Goal: Information Seeking & Learning: Learn about a topic

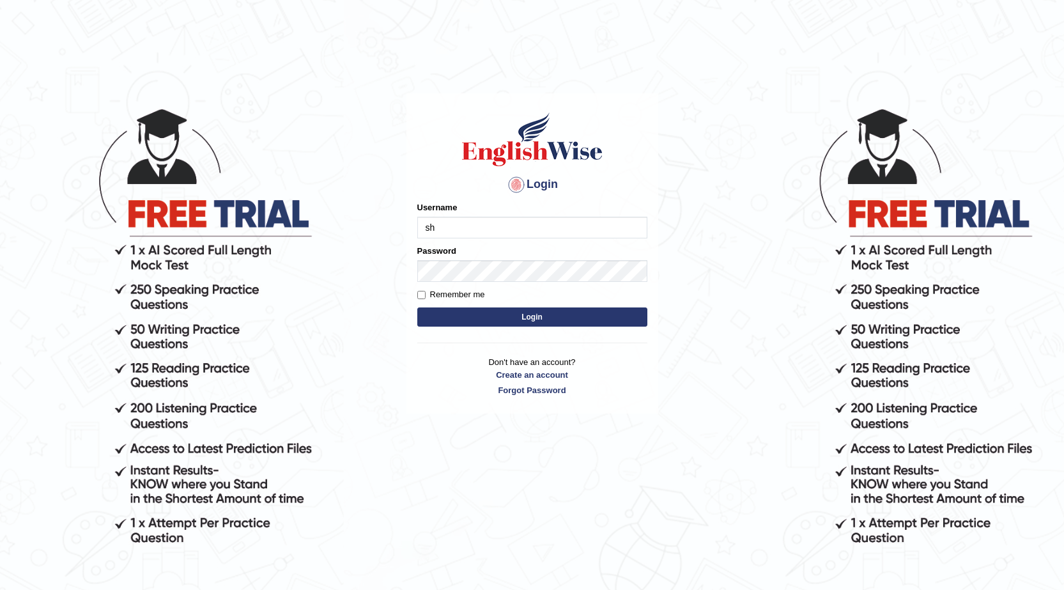
type input "s"
type input "0411980057"
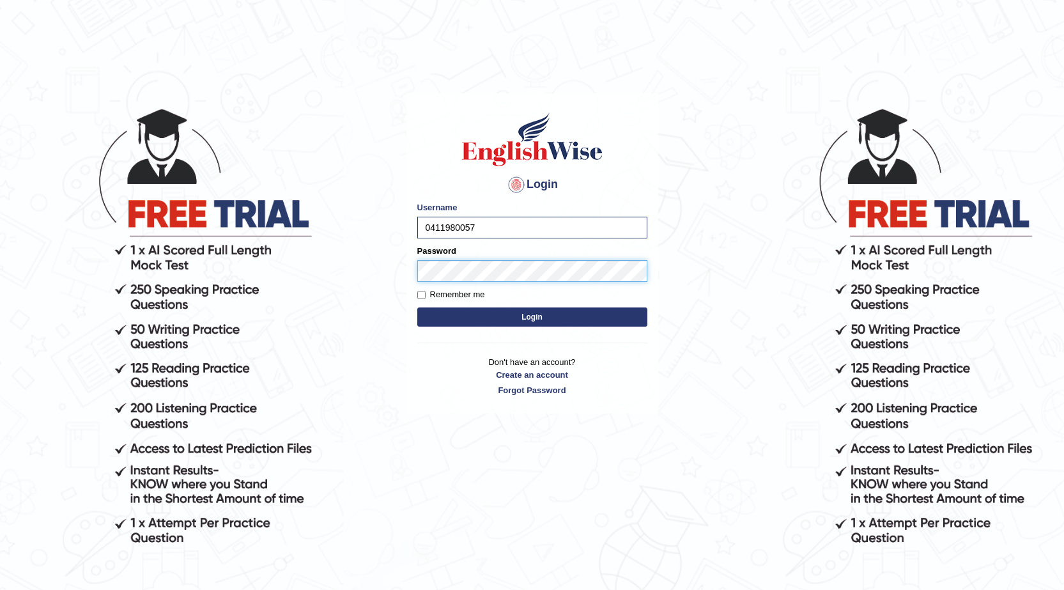
click at [417, 307] on button "Login" at bounding box center [532, 316] width 230 height 19
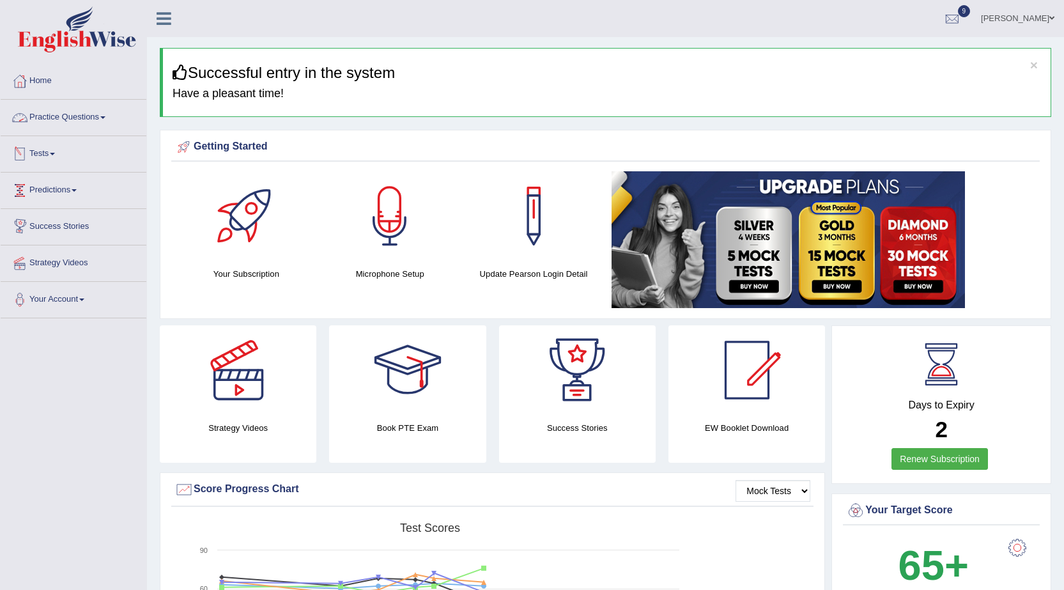
click at [49, 121] on link "Practice Questions" at bounding box center [74, 116] width 146 height 32
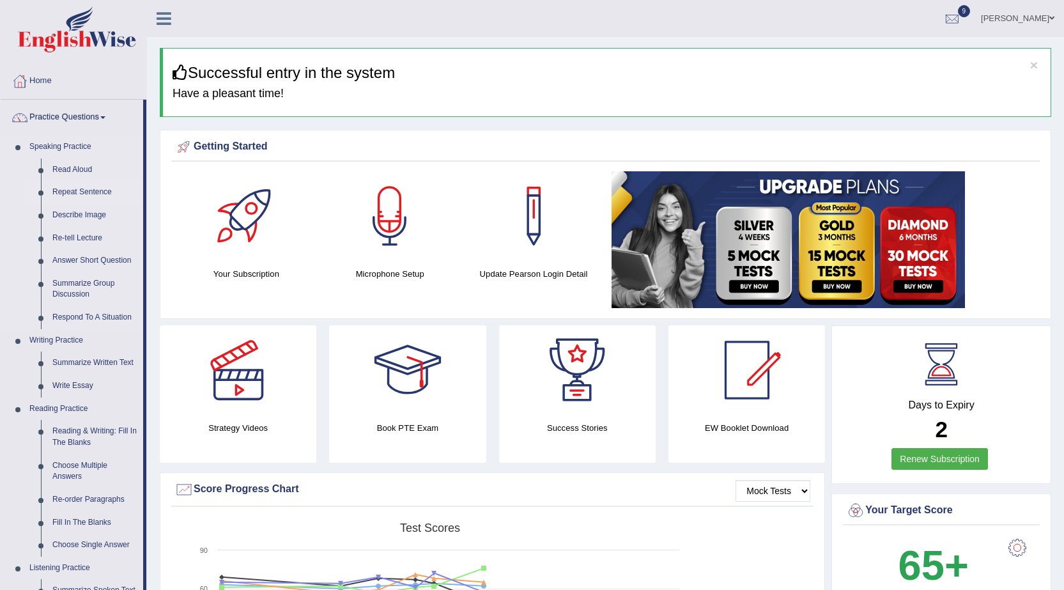
click at [80, 192] on link "Repeat Sentence" at bounding box center [95, 192] width 97 height 23
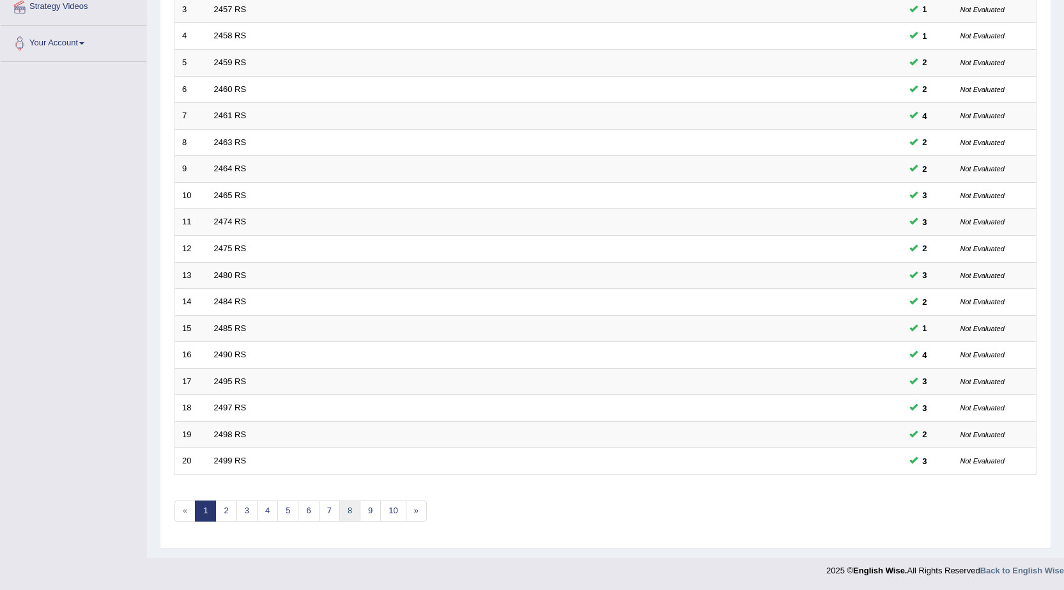
scroll to position [256, 0]
click at [391, 511] on link "10" at bounding box center [393, 510] width 26 height 21
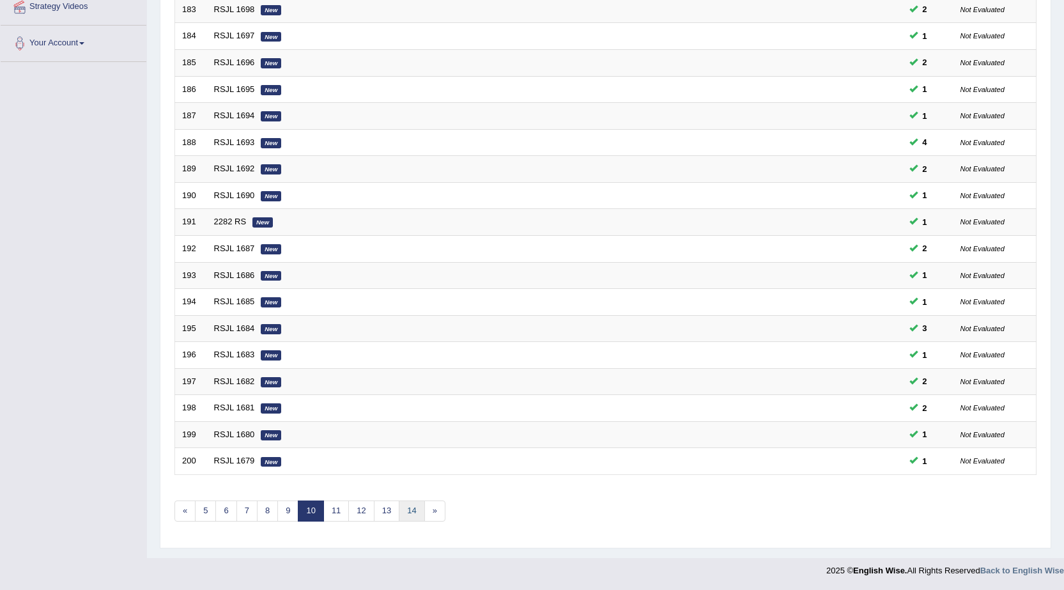
click at [412, 514] on link "14" at bounding box center [412, 510] width 26 height 21
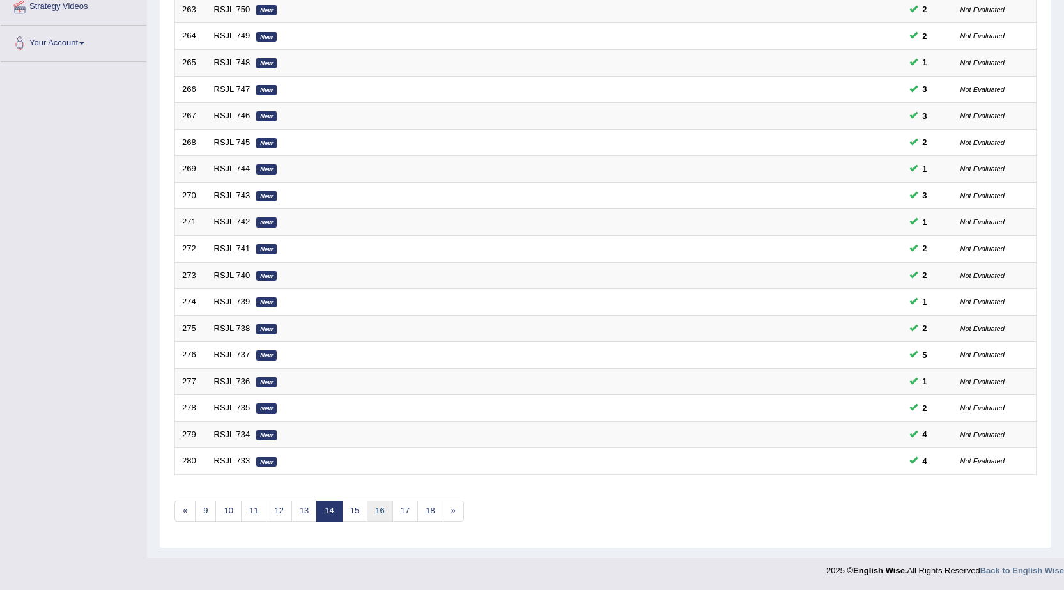
click at [385, 513] on link "16" at bounding box center [380, 510] width 26 height 21
click at [385, 513] on link "18" at bounding box center [385, 510] width 26 height 21
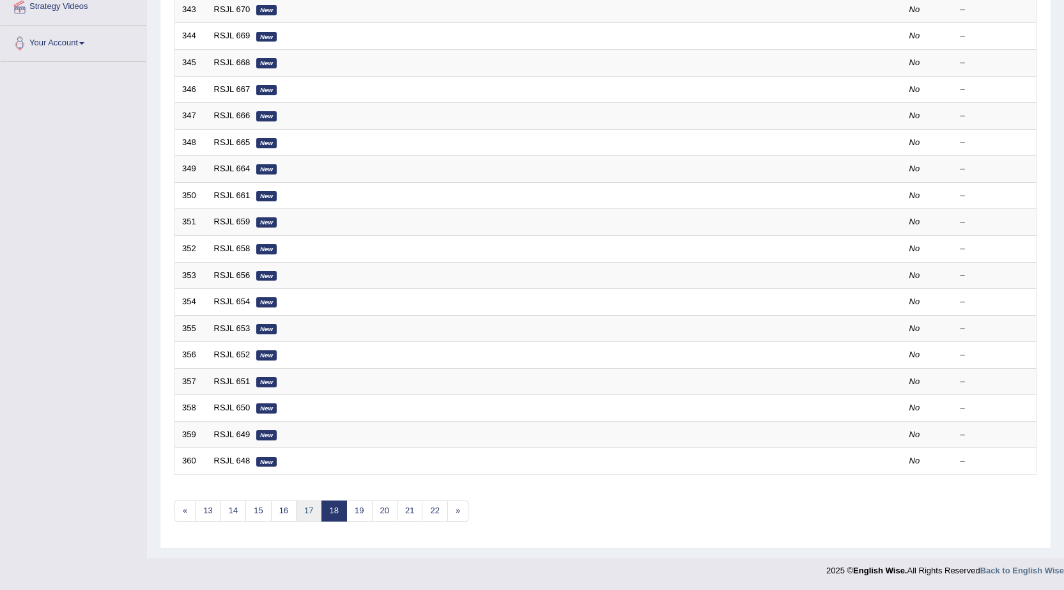
click at [313, 509] on link "17" at bounding box center [309, 510] width 26 height 21
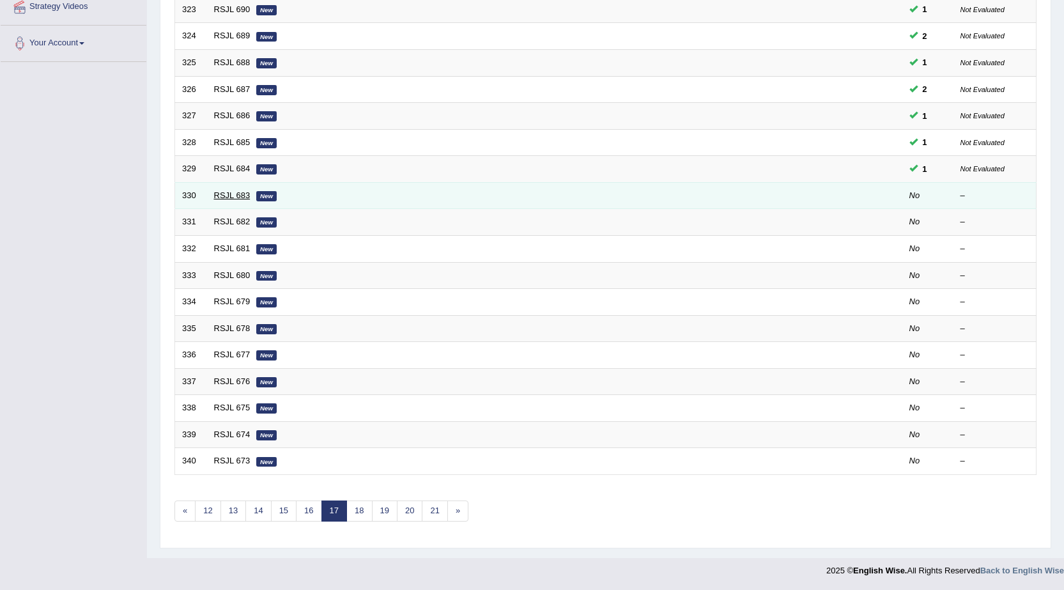
click at [237, 195] on link "RSJL 683" at bounding box center [232, 195] width 36 height 10
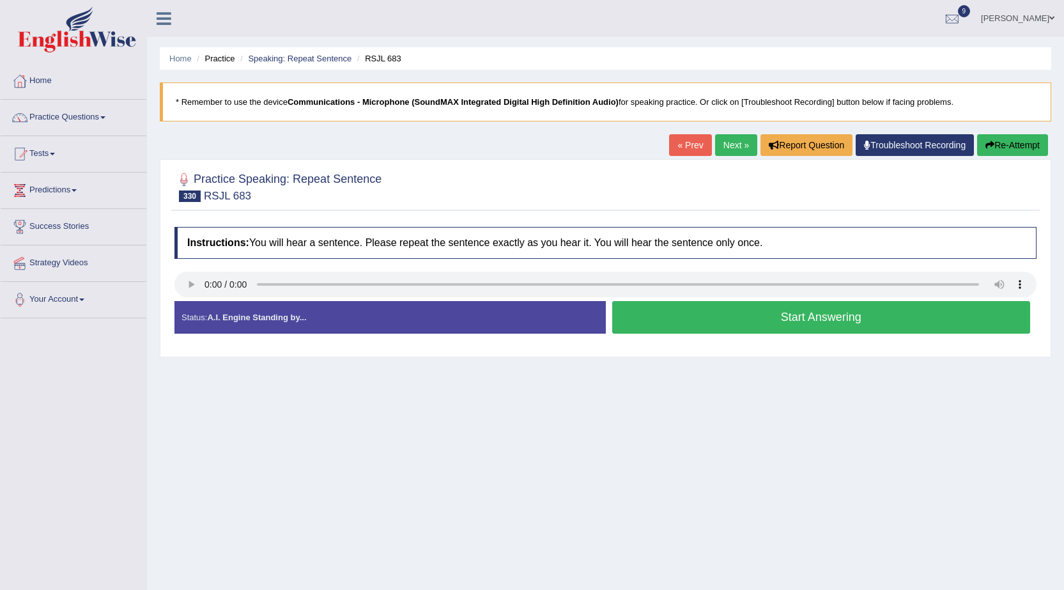
drag, startPoint x: 766, startPoint y: 325, endPoint x: 759, endPoint y: 324, distance: 7.1
click at [764, 325] on button "Start Answering" at bounding box center [821, 317] width 419 height 33
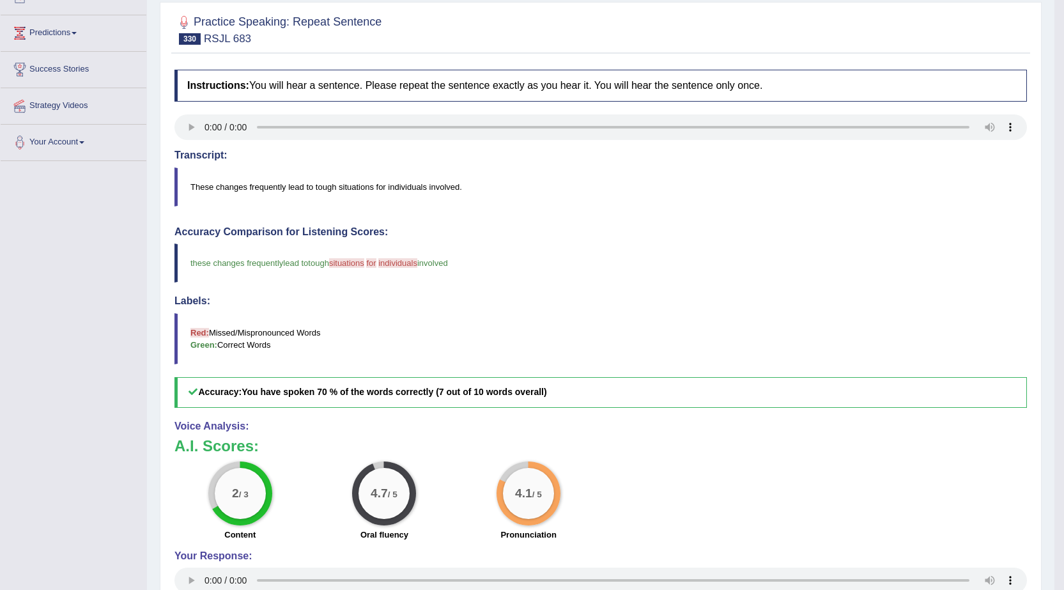
scroll to position [19, 0]
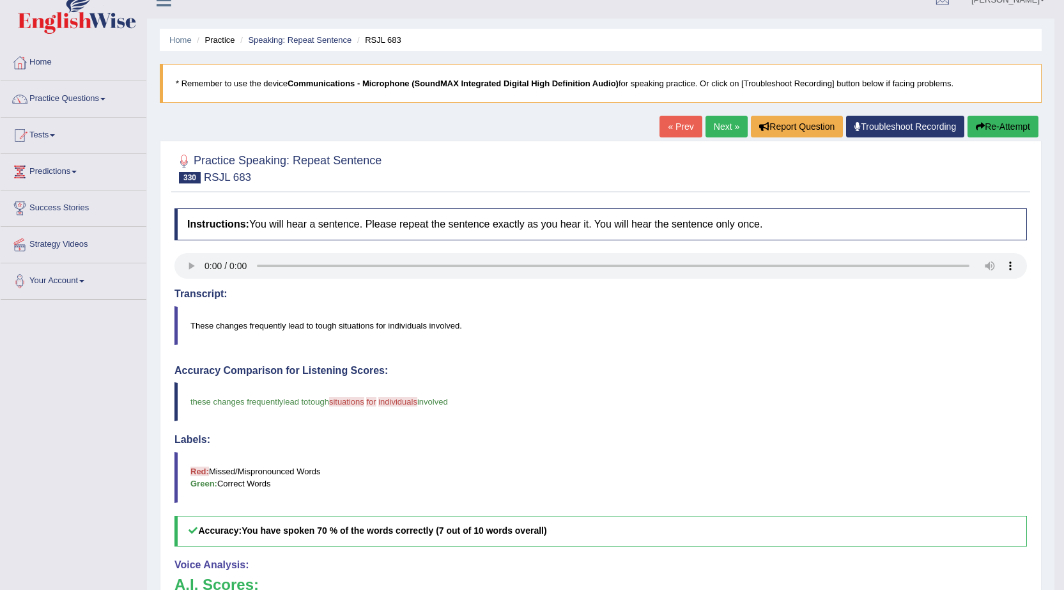
click at [989, 123] on button "Re-Attempt" at bounding box center [1003, 127] width 71 height 22
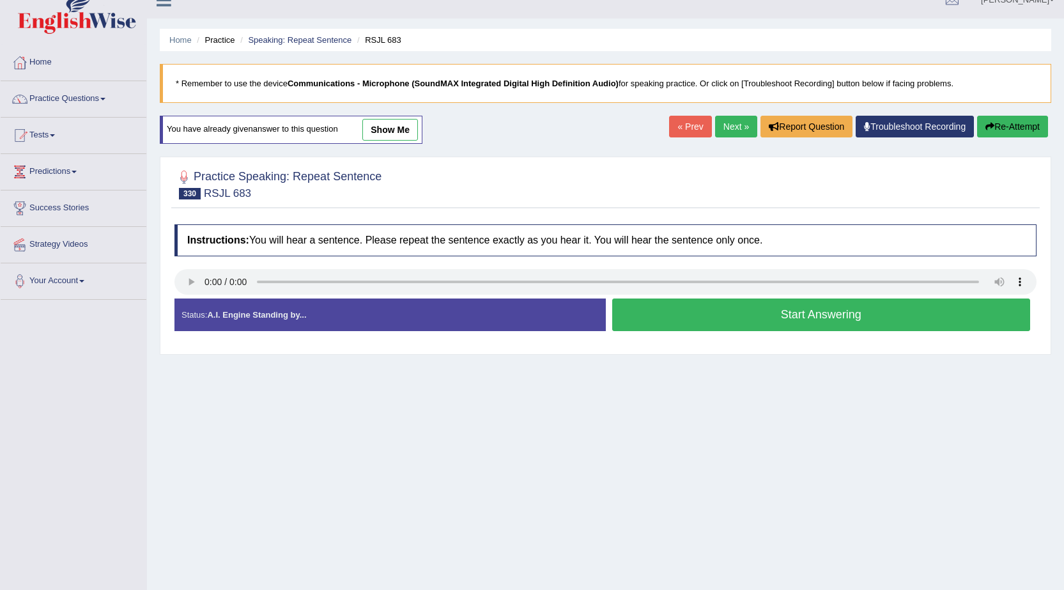
click at [843, 311] on button "Start Answering" at bounding box center [821, 314] width 419 height 33
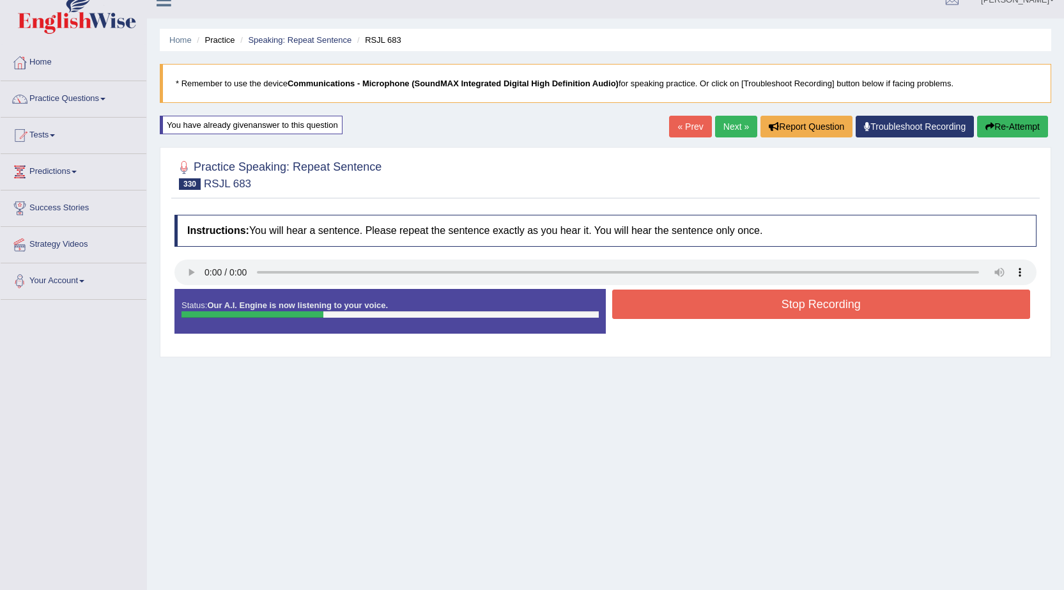
click at [1024, 126] on button "Re-Attempt" at bounding box center [1012, 127] width 71 height 22
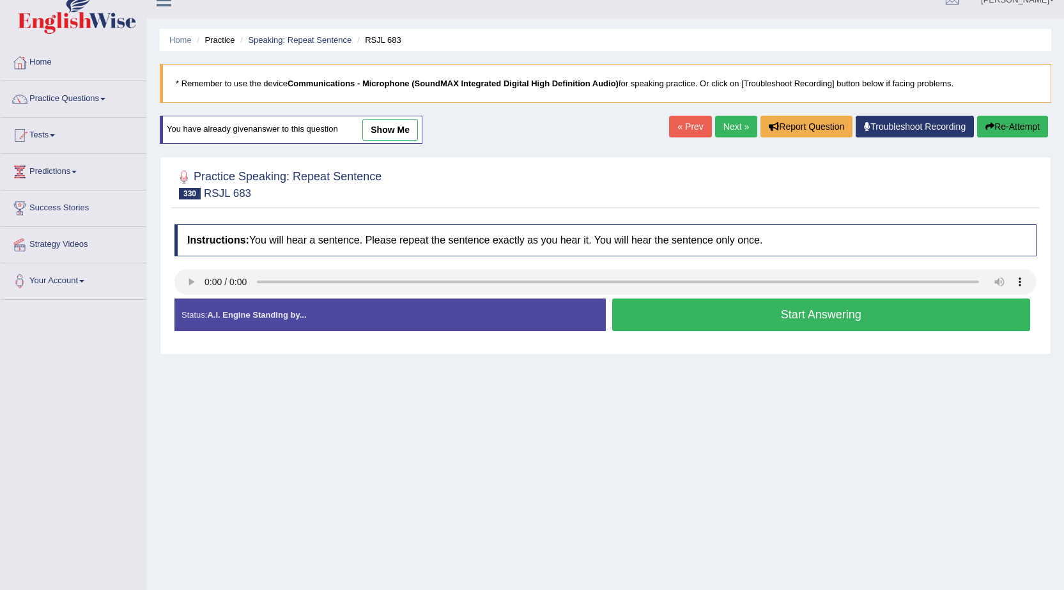
click at [708, 325] on button "Start Answering" at bounding box center [821, 314] width 419 height 33
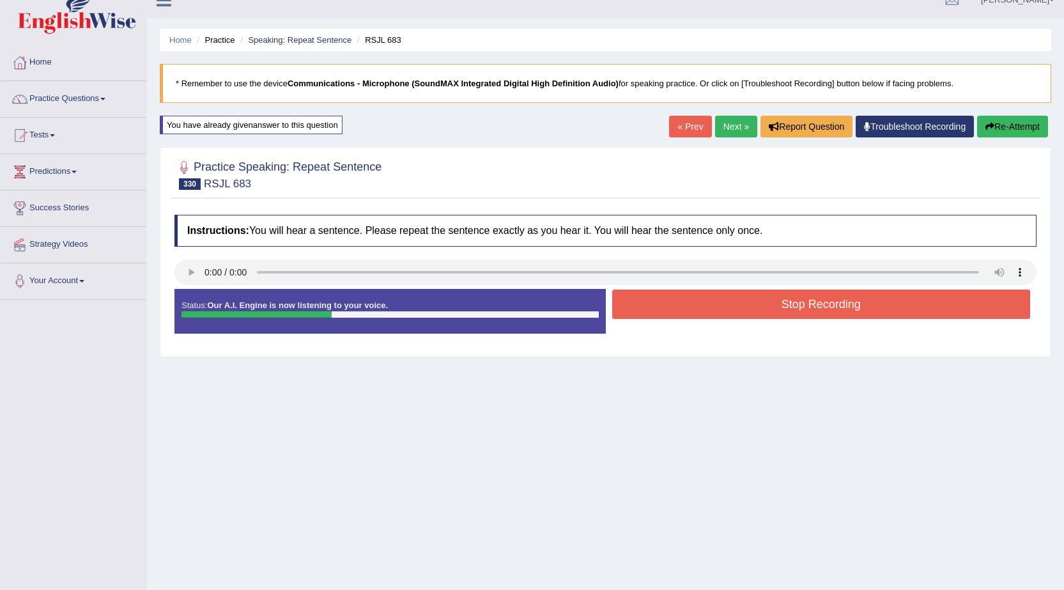
click at [816, 313] on button "Stop Recording" at bounding box center [821, 304] width 419 height 29
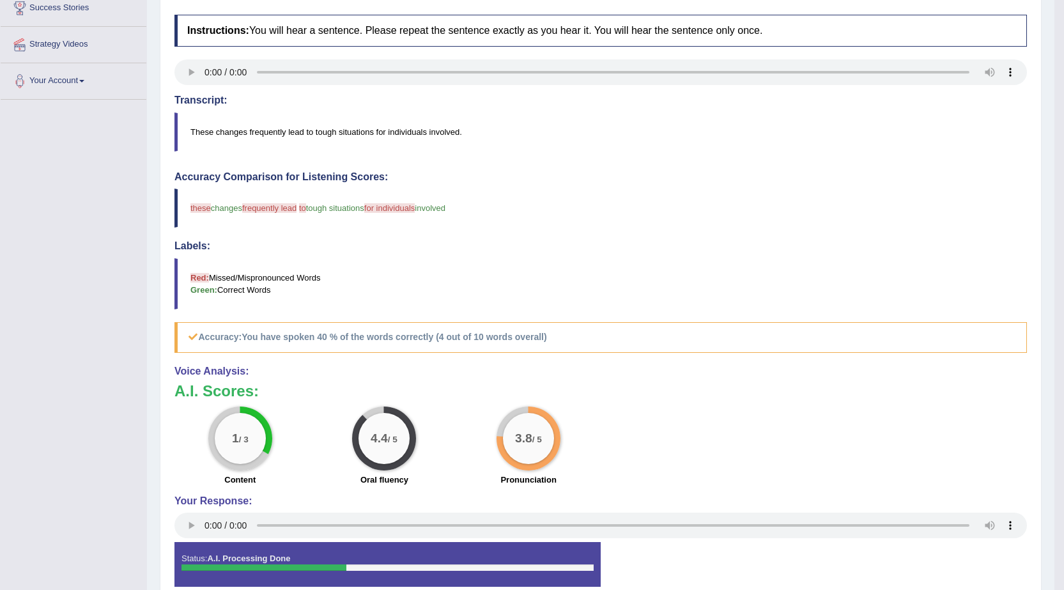
scroll to position [25, 0]
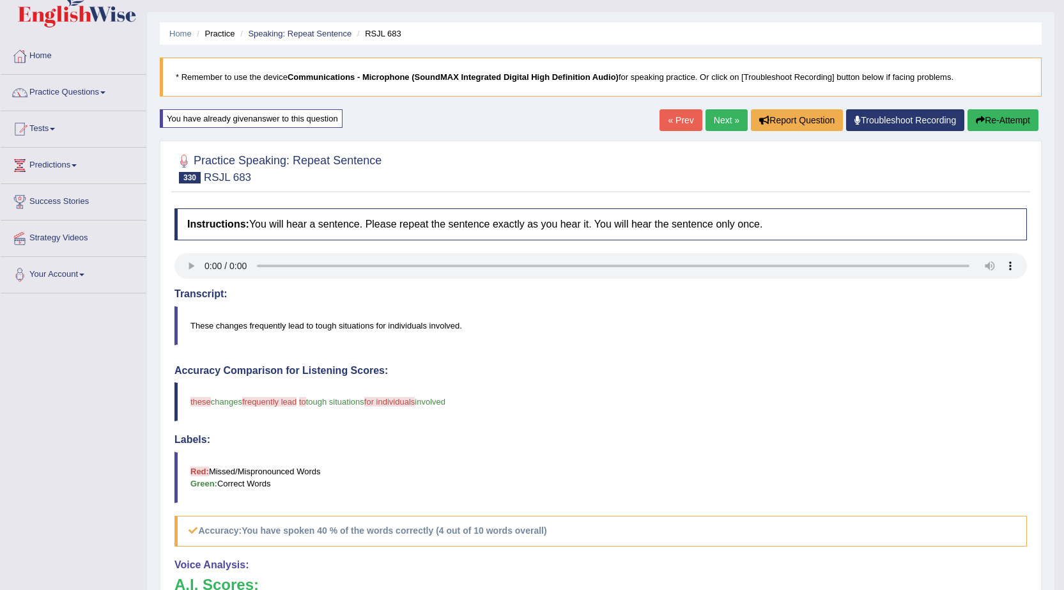
click at [717, 121] on link "Next »" at bounding box center [727, 120] width 42 height 22
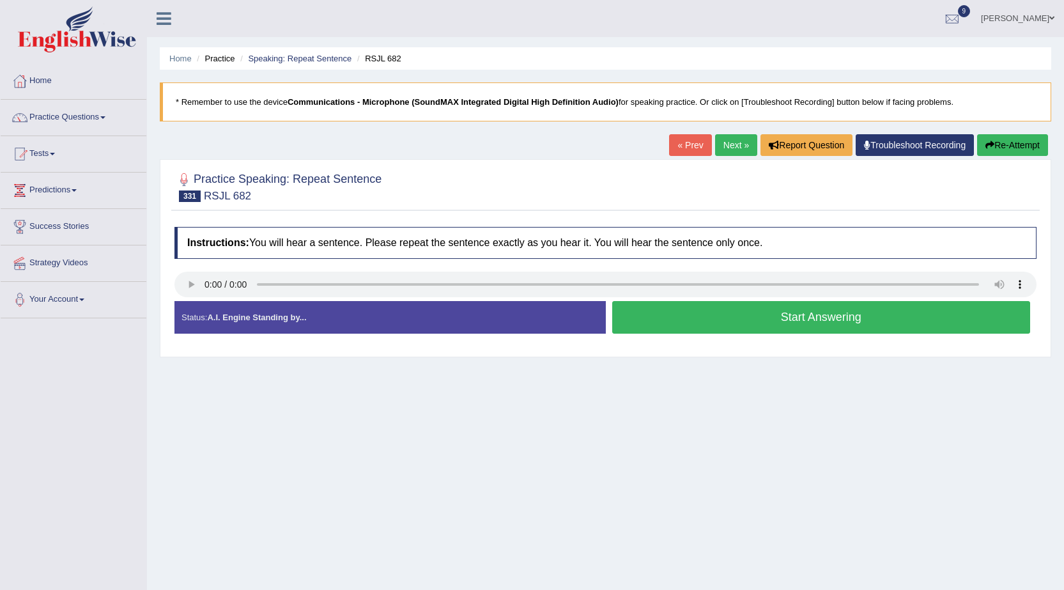
click at [691, 313] on button "Start Answering" at bounding box center [821, 317] width 419 height 33
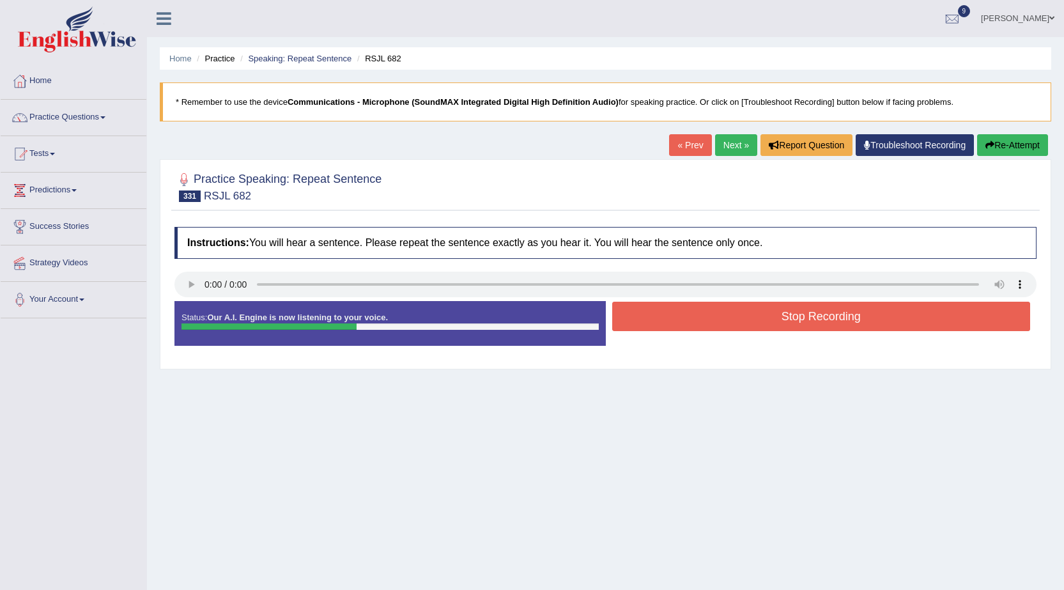
click at [672, 316] on button "Stop Recording" at bounding box center [821, 316] width 419 height 29
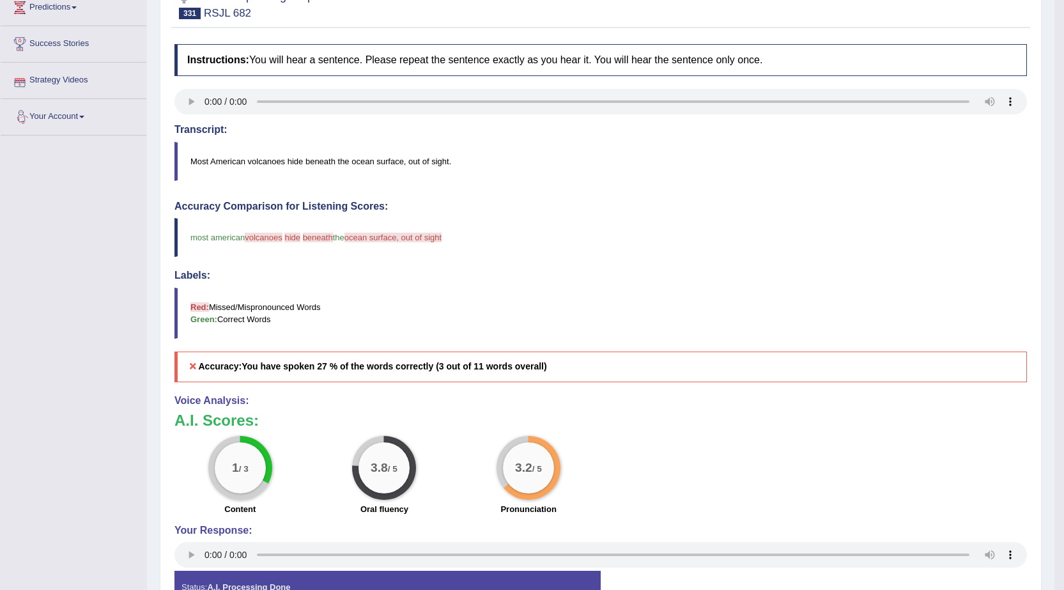
scroll to position [82, 0]
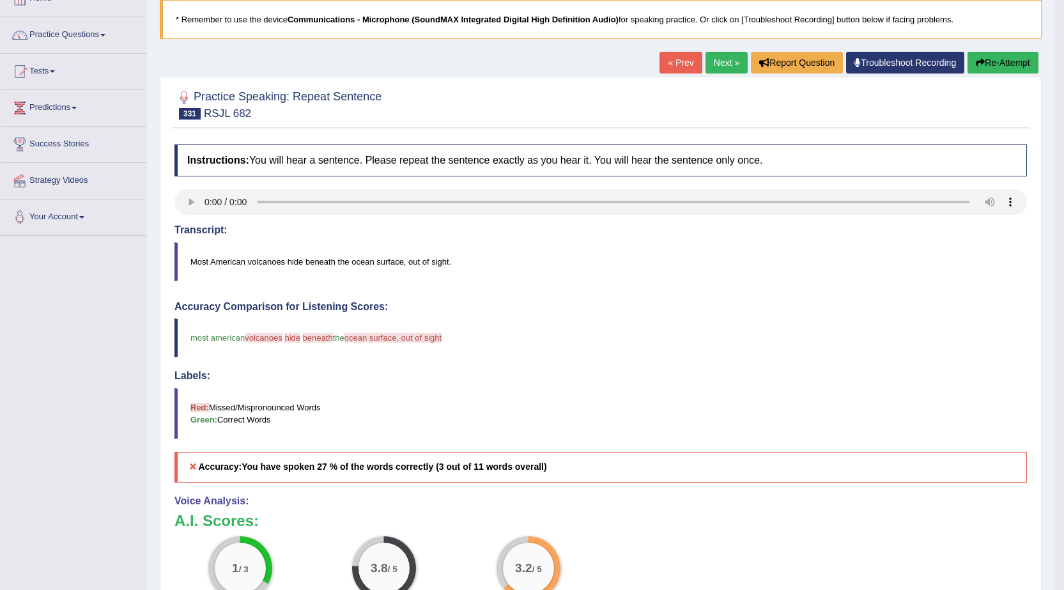
click at [1002, 59] on button "Re-Attempt" at bounding box center [1003, 63] width 71 height 22
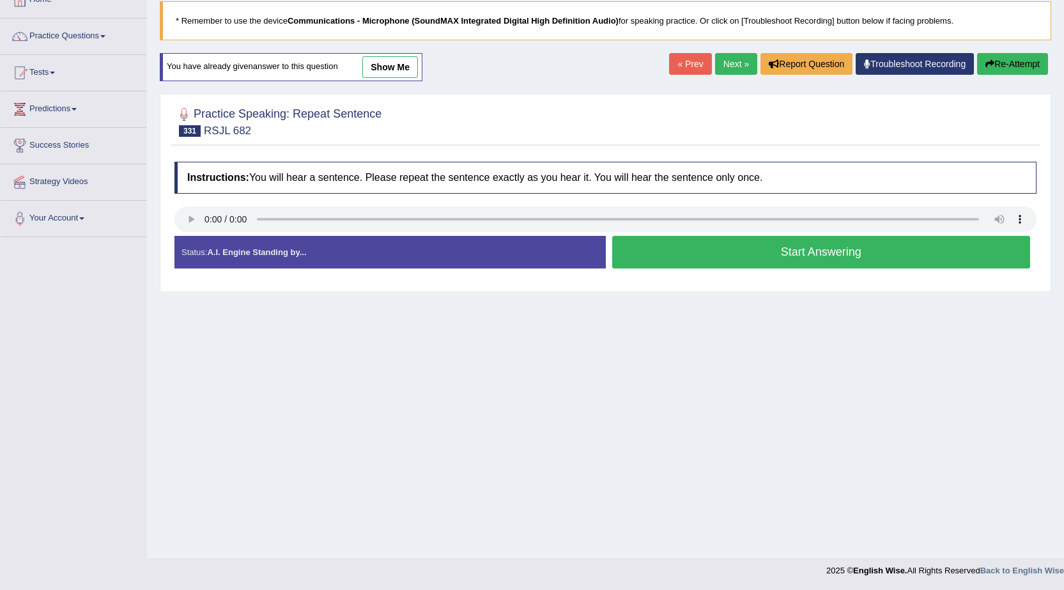
click at [733, 61] on link "Next »" at bounding box center [736, 64] width 42 height 22
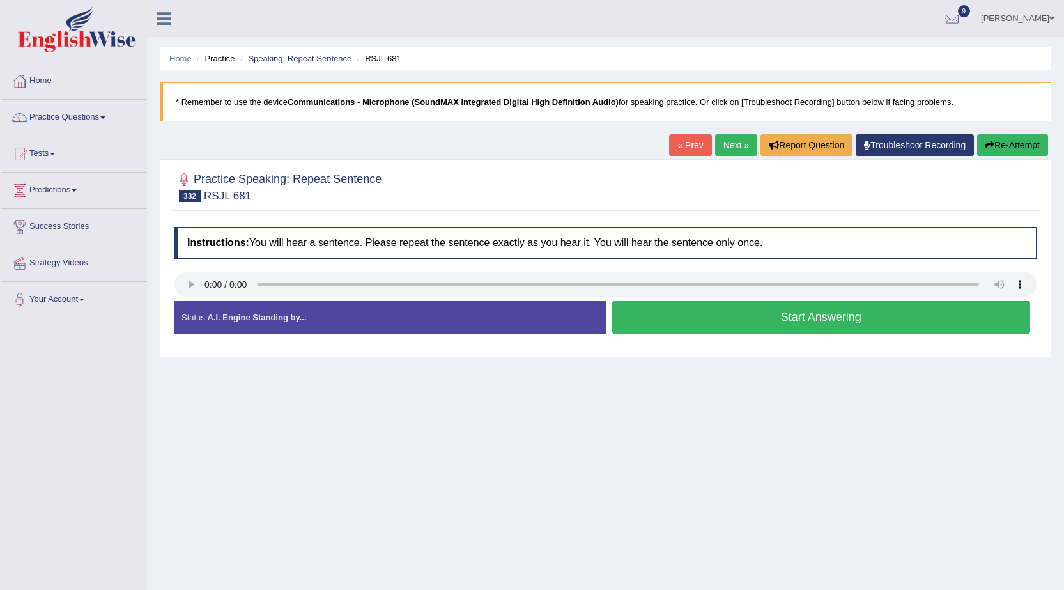
click at [776, 309] on button "Start Answering" at bounding box center [821, 317] width 419 height 33
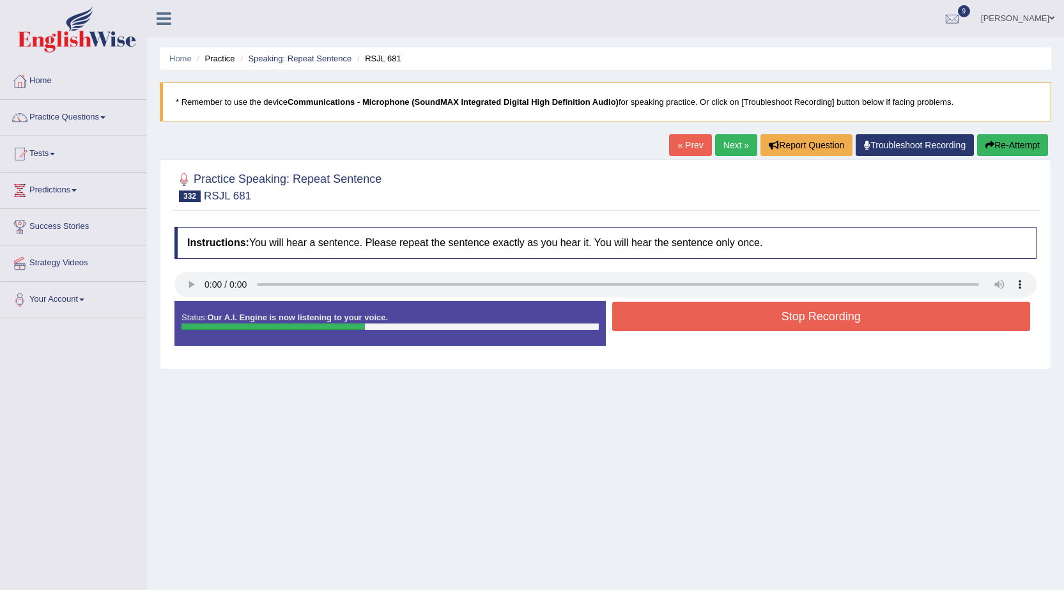
click at [883, 309] on button "Stop Recording" at bounding box center [821, 316] width 419 height 29
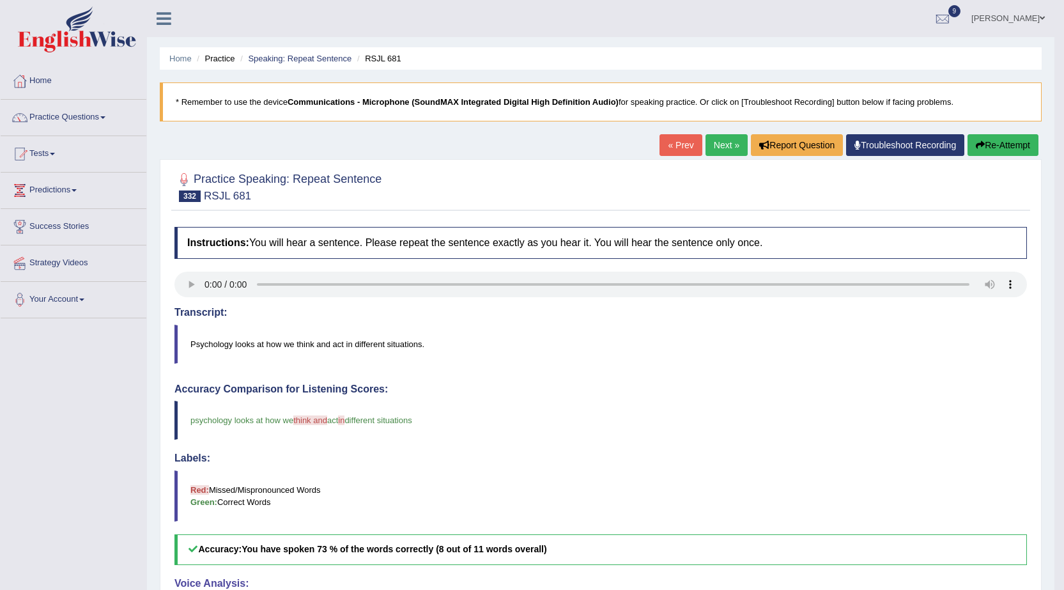
click at [1009, 150] on button "Re-Attempt" at bounding box center [1003, 145] width 71 height 22
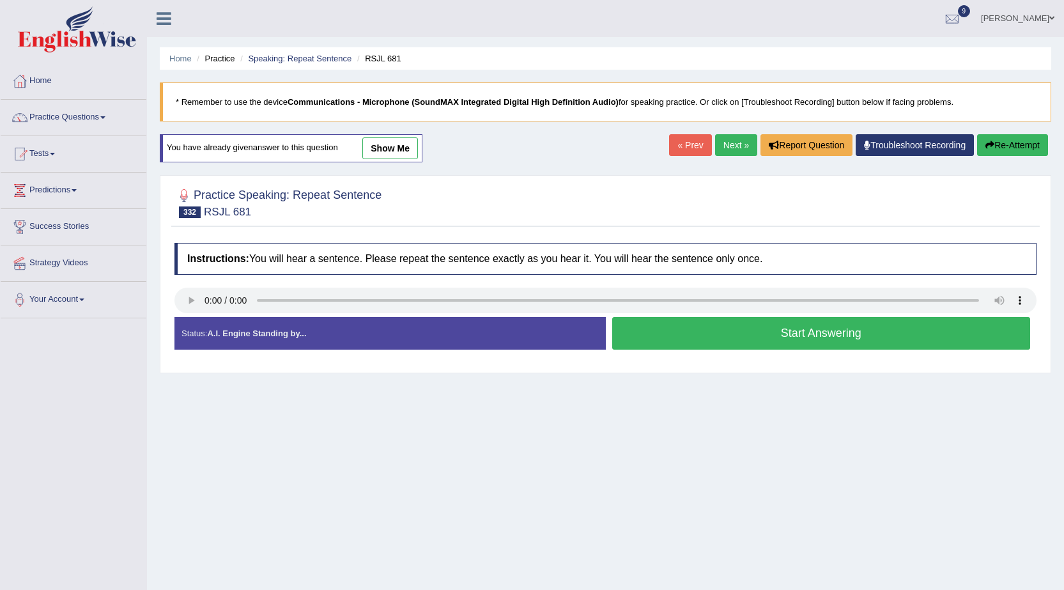
click at [900, 337] on button "Start Answering" at bounding box center [821, 333] width 419 height 33
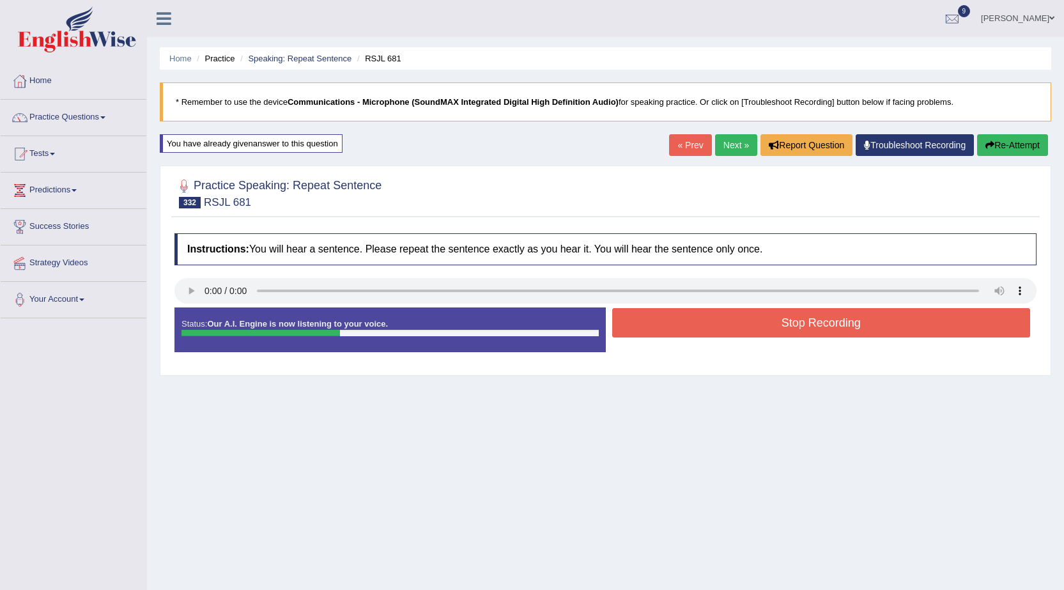
click at [705, 318] on button "Stop Recording" at bounding box center [821, 322] width 419 height 29
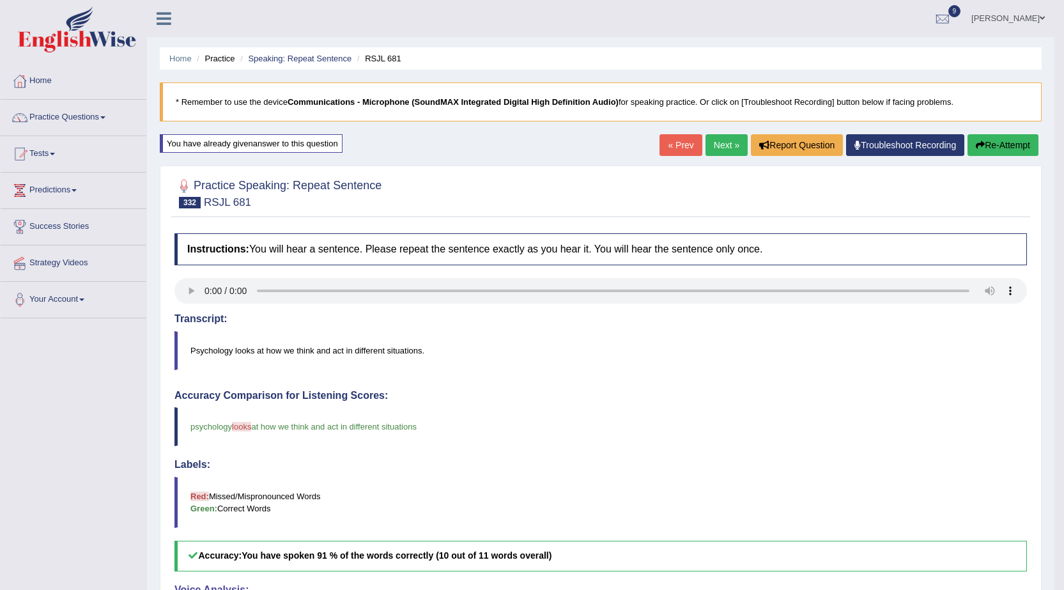
drag, startPoint x: 725, startPoint y: 151, endPoint x: 713, endPoint y: 149, distance: 12.4
click at [724, 151] on link "Next »" at bounding box center [727, 145] width 42 height 22
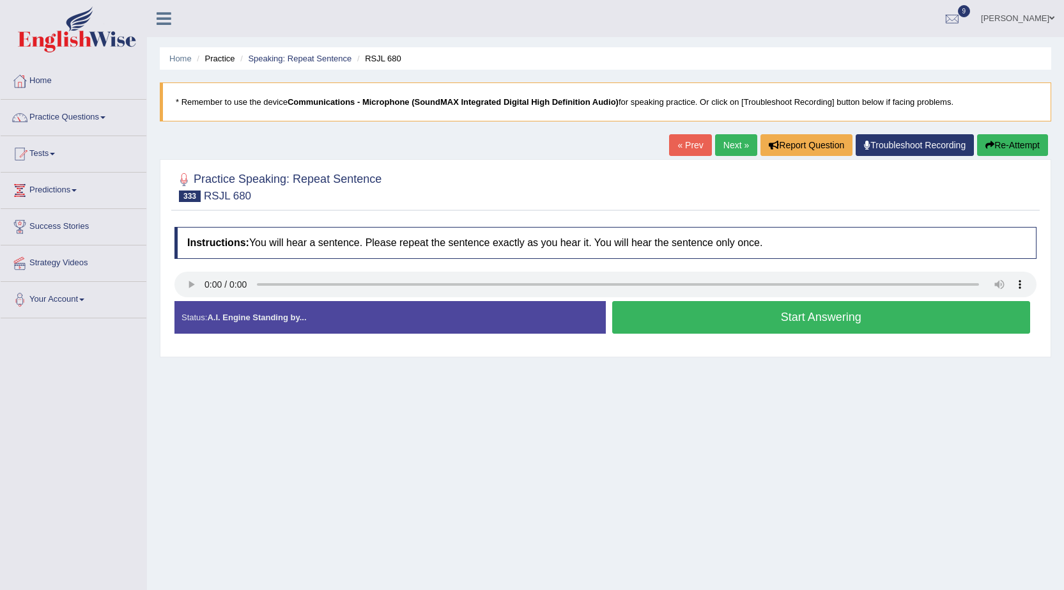
click at [771, 314] on button "Start Answering" at bounding box center [821, 317] width 419 height 33
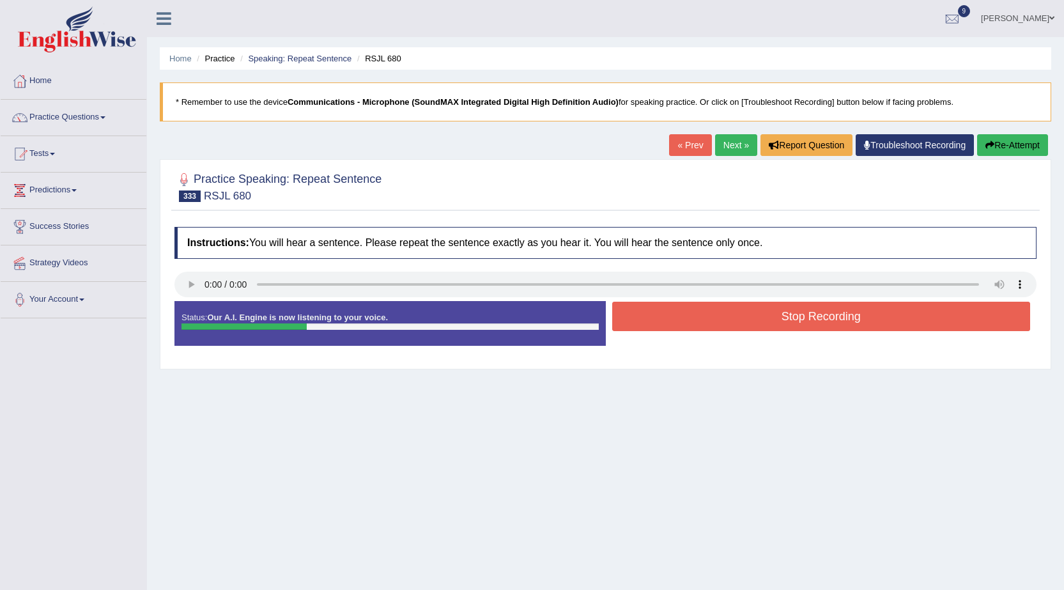
click at [709, 320] on button "Stop Recording" at bounding box center [821, 316] width 419 height 29
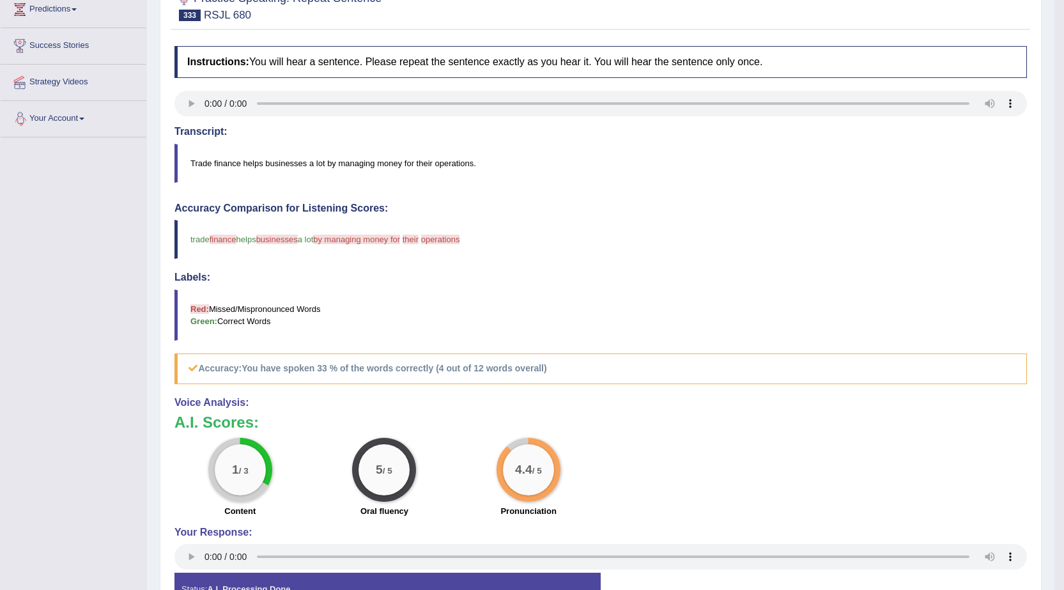
scroll to position [19, 0]
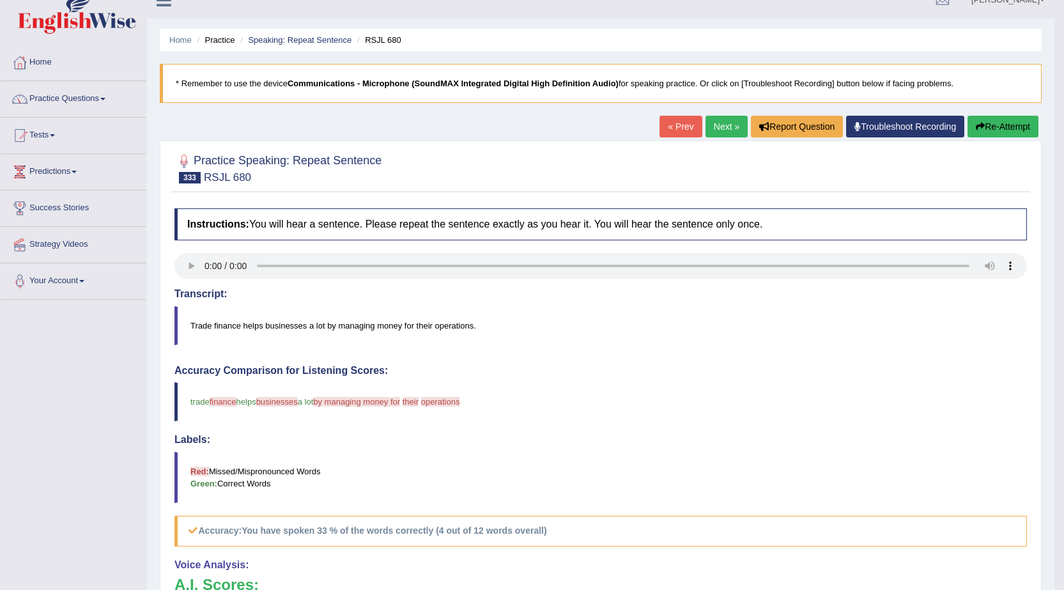
click at [1021, 118] on button "Re-Attempt" at bounding box center [1003, 127] width 71 height 22
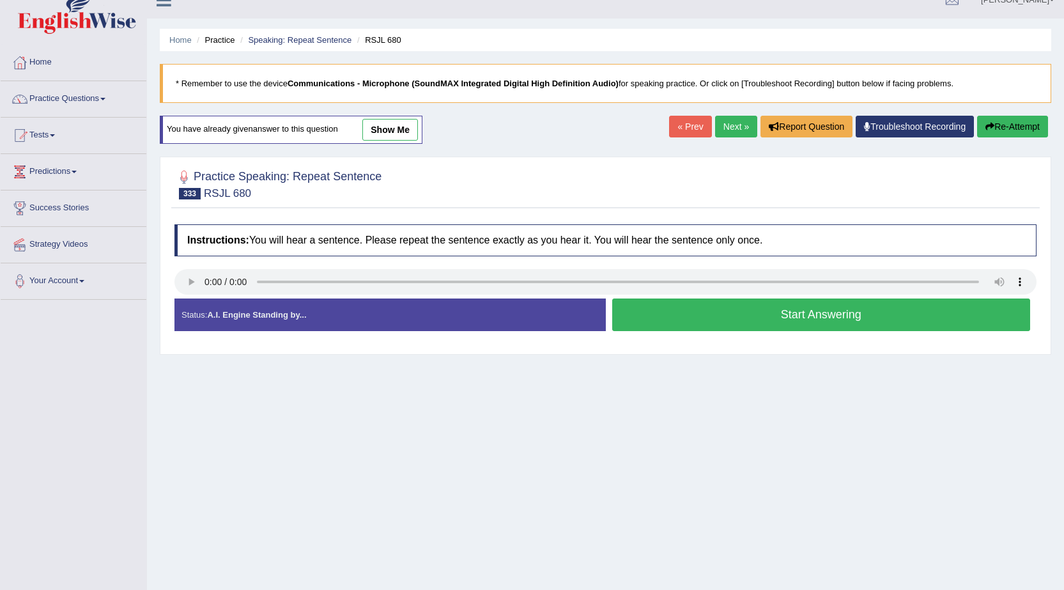
click at [819, 316] on button "Start Answering" at bounding box center [821, 314] width 419 height 33
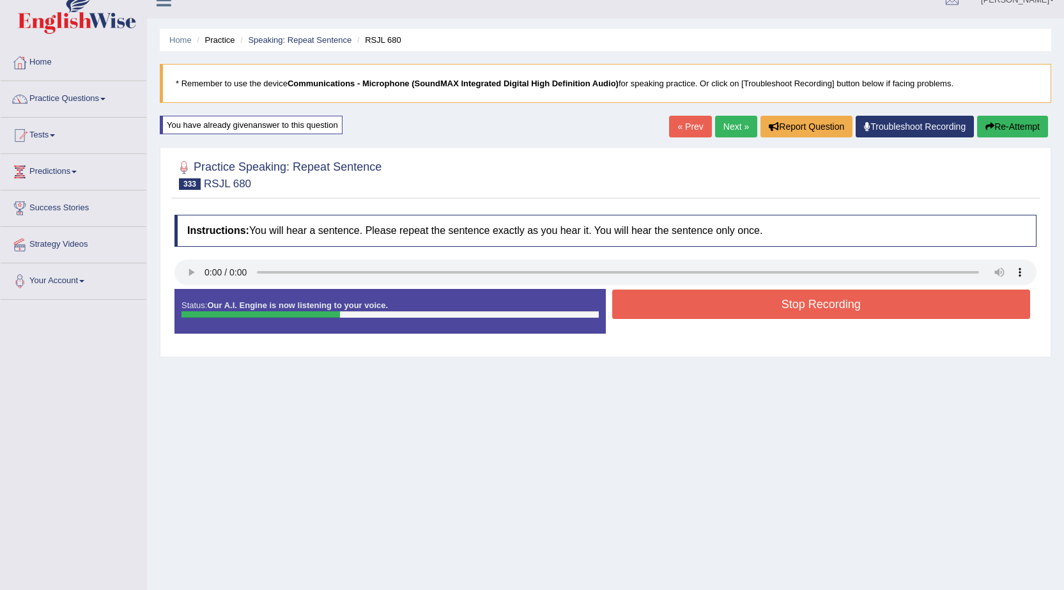
click at [824, 311] on button "Stop Recording" at bounding box center [821, 304] width 419 height 29
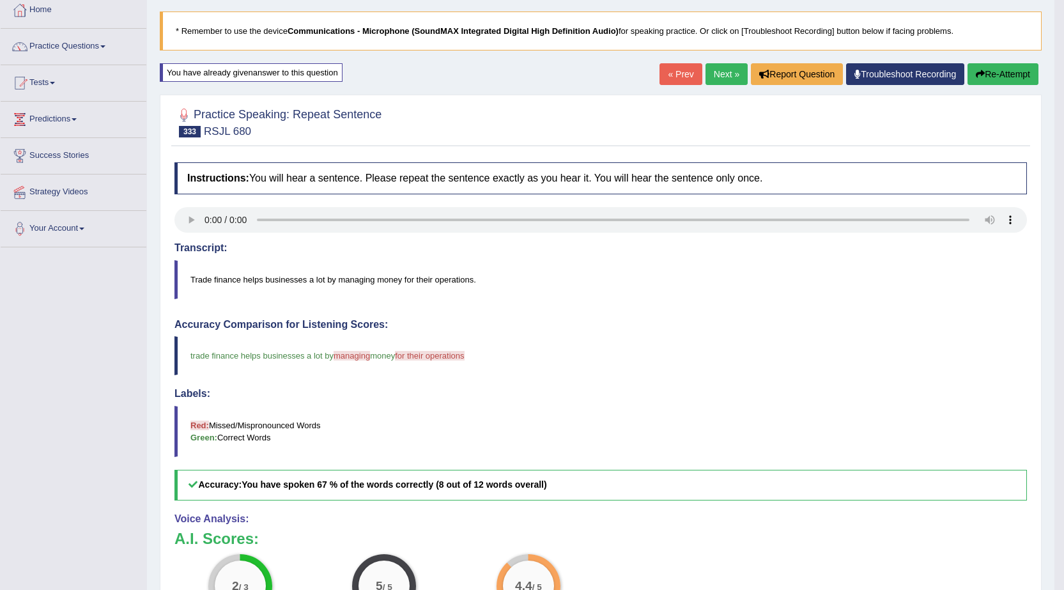
scroll to position [19, 0]
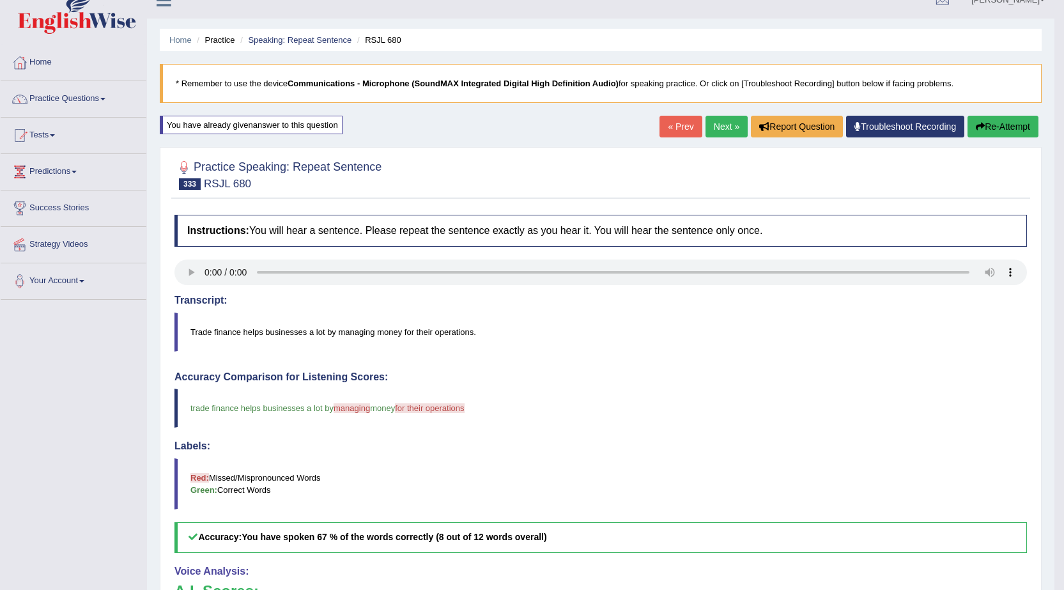
click at [719, 124] on link "Next »" at bounding box center [727, 127] width 42 height 22
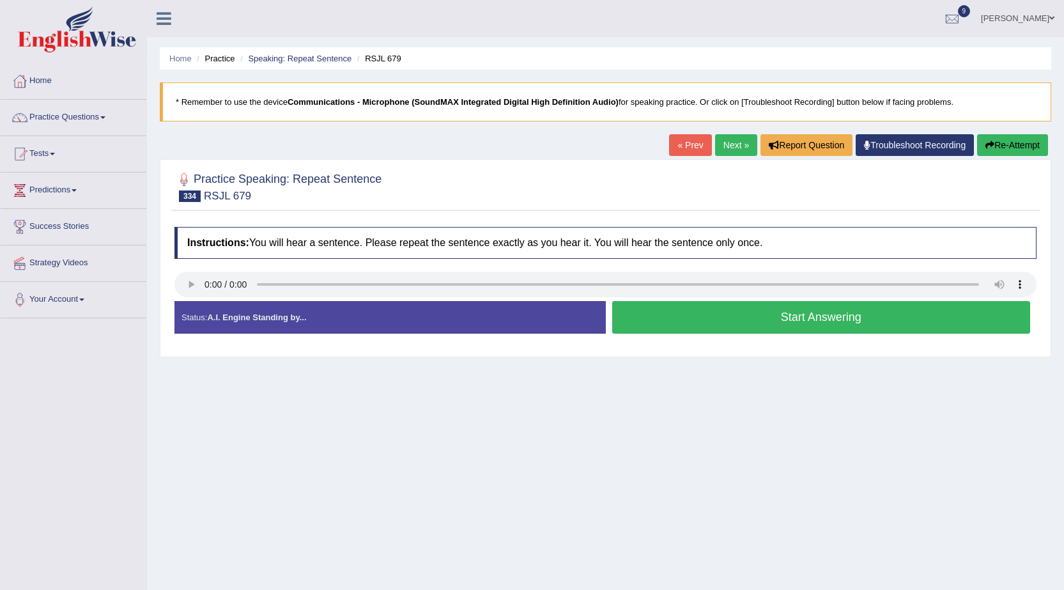
click at [789, 315] on button "Start Answering" at bounding box center [821, 317] width 419 height 33
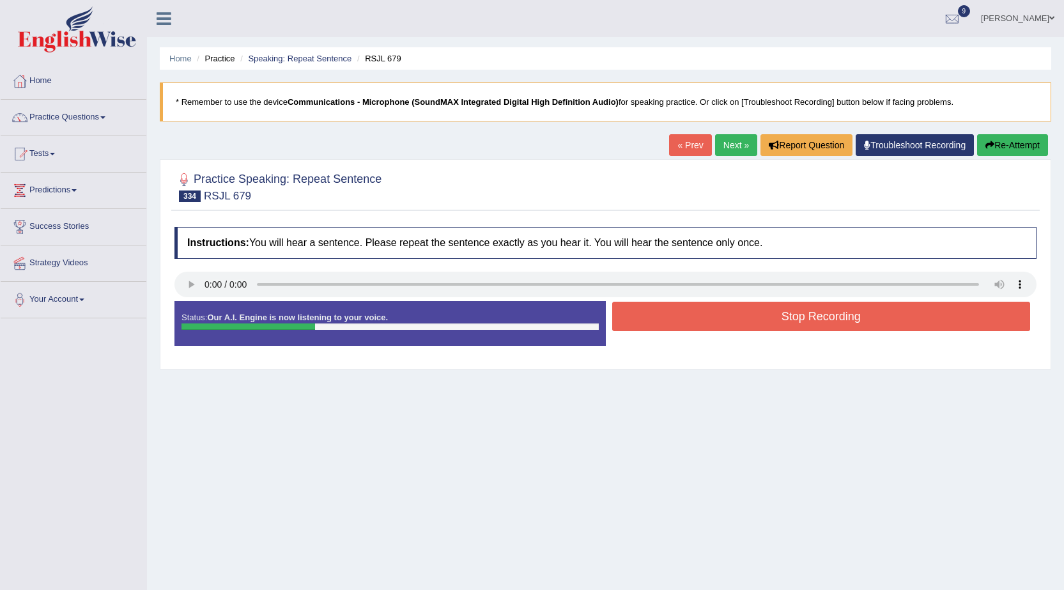
click at [743, 323] on button "Stop Recording" at bounding box center [821, 316] width 419 height 29
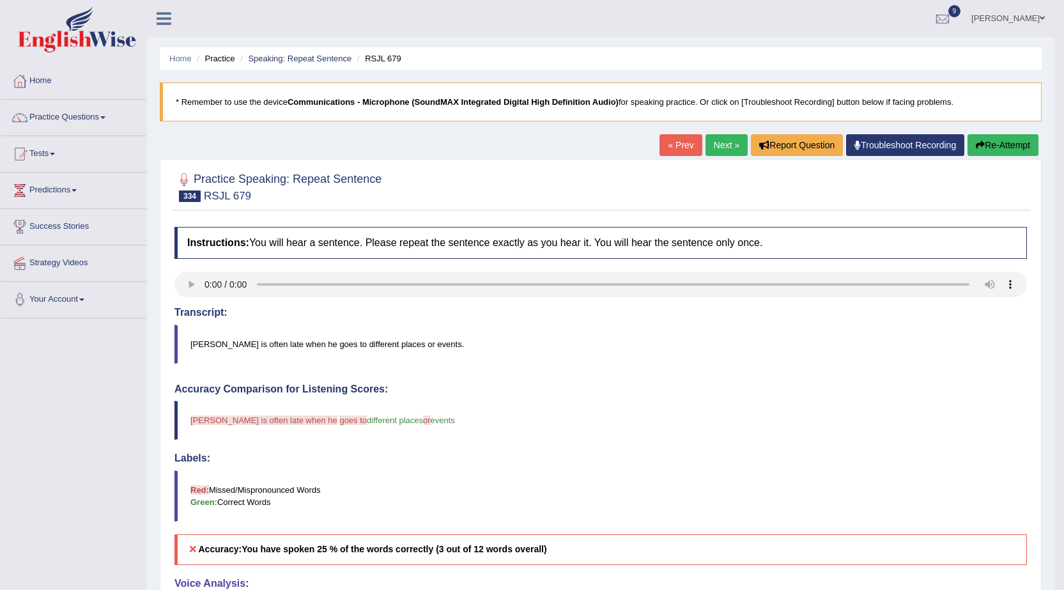
click at [1021, 18] on link "[PERSON_NAME]" at bounding box center [1008, 16] width 93 height 33
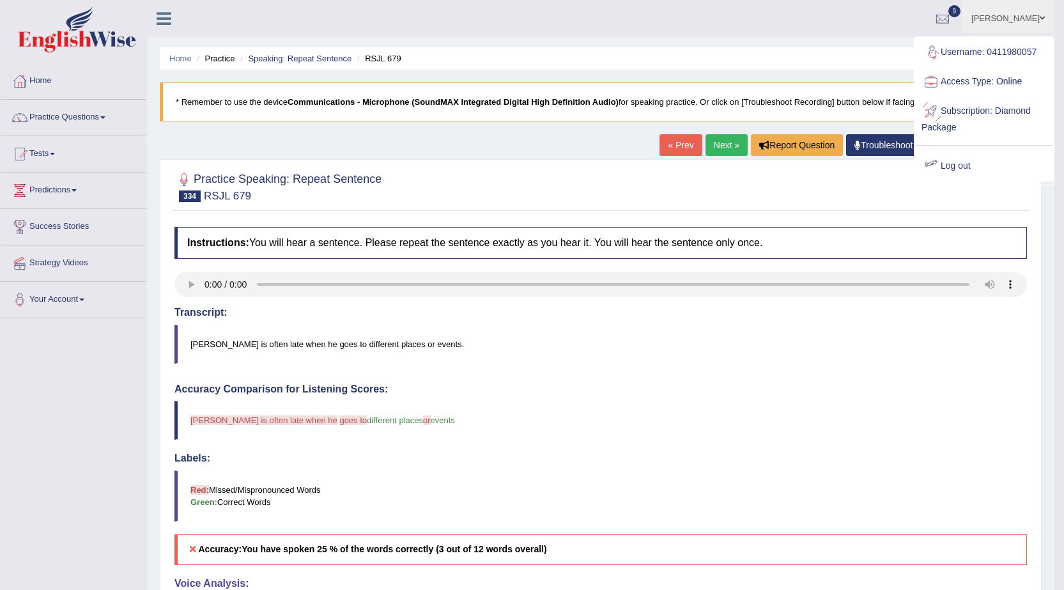
click at [954, 163] on link "Log out" at bounding box center [984, 165] width 138 height 29
